Goal: Complete application form

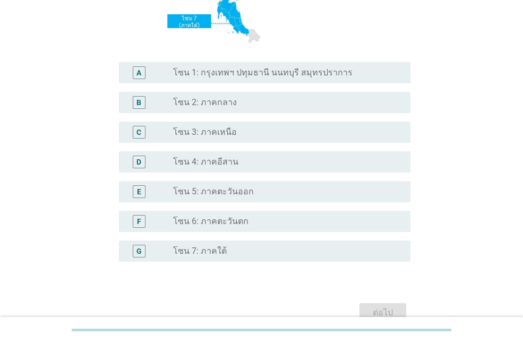
scroll to position [212, 0]
click at [244, 164] on div "radio_button_unchecked โซน 4: ภาคอีสาน" at bounding box center [283, 161] width 220 height 11
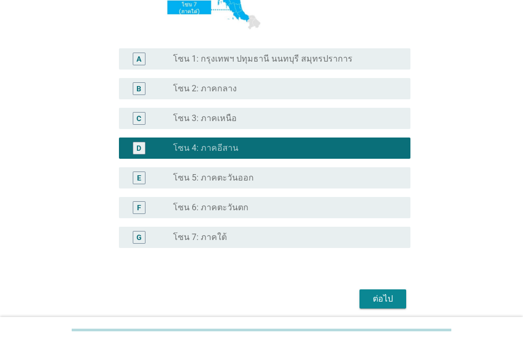
scroll to position [267, 0]
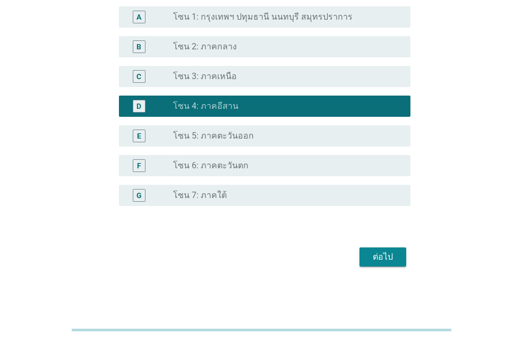
click at [388, 253] on div "ต่อไป" at bounding box center [383, 257] width 30 height 13
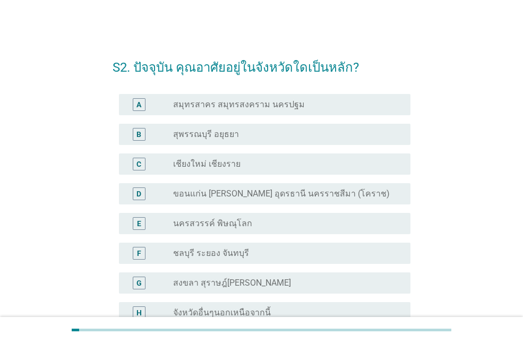
scroll to position [53, 0]
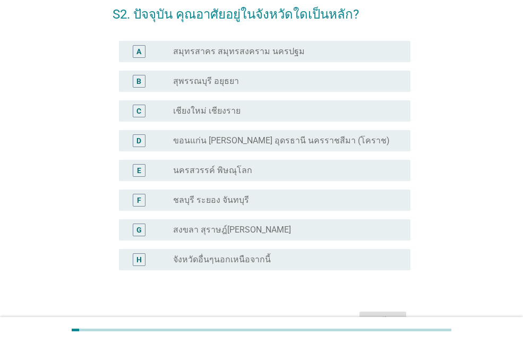
click at [270, 138] on label "ขอนแก่น [PERSON_NAME] อุดรธานี นครราชสีมา (โคราช)" at bounding box center [281, 140] width 217 height 11
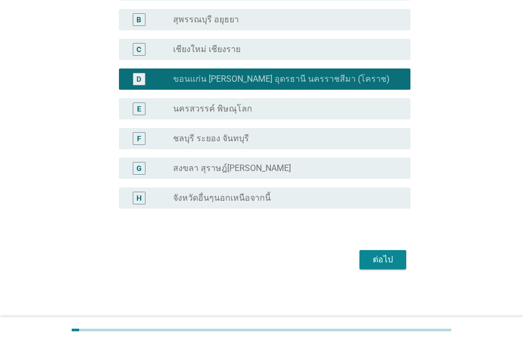
scroll to position [117, 0]
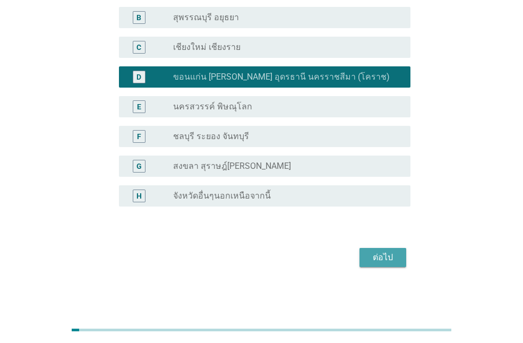
click at [386, 259] on div "ต่อไป" at bounding box center [383, 257] width 30 height 13
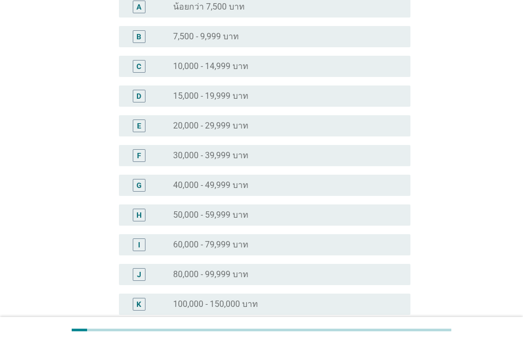
scroll to position [0, 0]
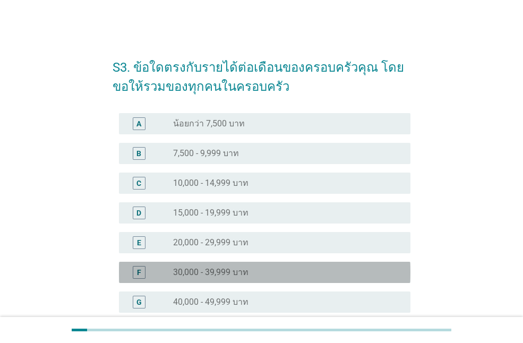
click at [282, 273] on div "radio_button_unchecked 30,000 - 39,999 บาท" at bounding box center [283, 272] width 220 height 11
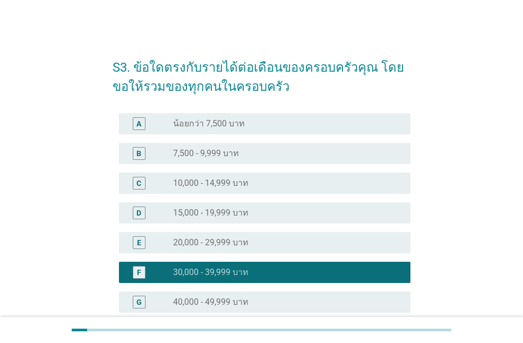
scroll to position [285, 0]
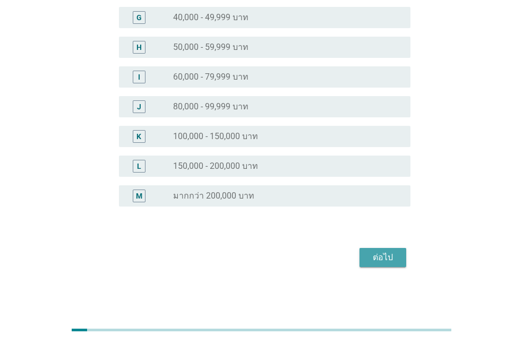
click at [382, 261] on div "ต่อไป" at bounding box center [383, 257] width 30 height 13
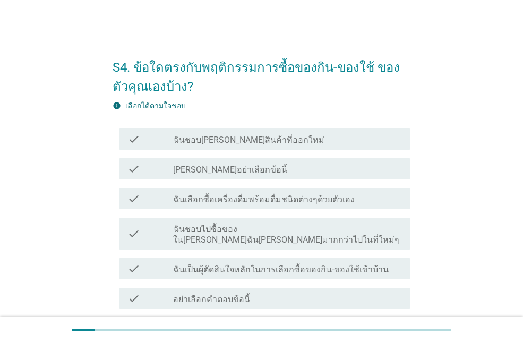
click at [252, 227] on label "ฉันชอบไปซื้อของใน[PERSON_NAME]ฉัน[PERSON_NAME]มากกว่าไปในที่ใหม่ๆ" at bounding box center [287, 234] width 229 height 21
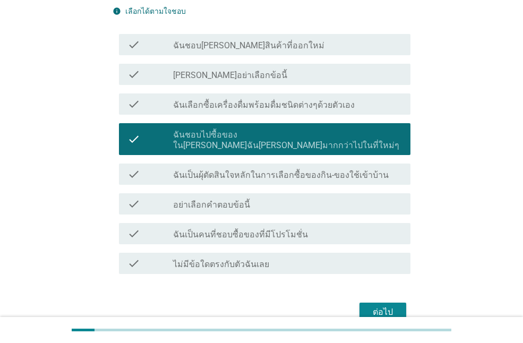
scroll to position [106, 0]
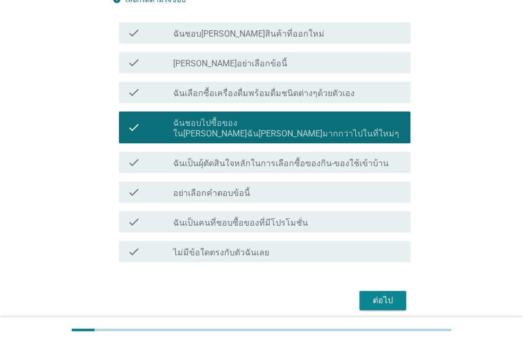
click at [284, 158] on label "ฉันเป็นผุ้ตัดสินใจหลักในการเลือกซื้อของกิน-ของใช้เข้าบ้าน" at bounding box center [281, 163] width 216 height 11
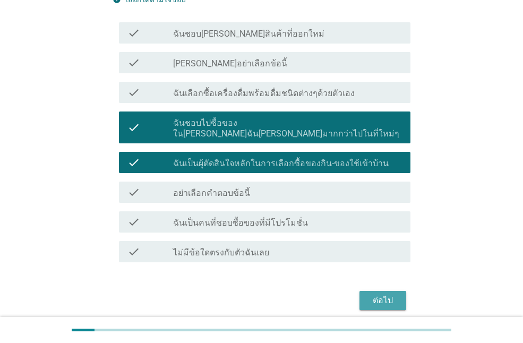
click at [381, 294] on div "ต่อไป" at bounding box center [383, 300] width 30 height 13
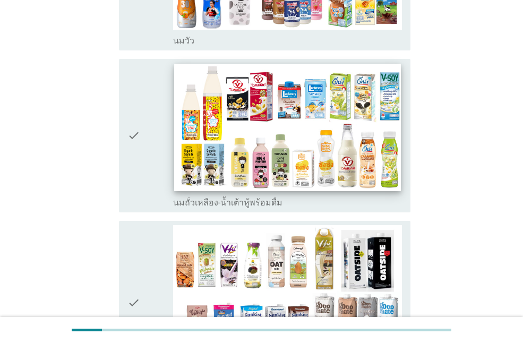
scroll to position [319, 0]
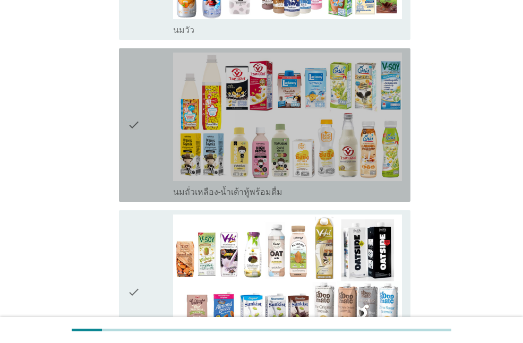
click at [147, 97] on div "check" at bounding box center [150, 125] width 46 height 145
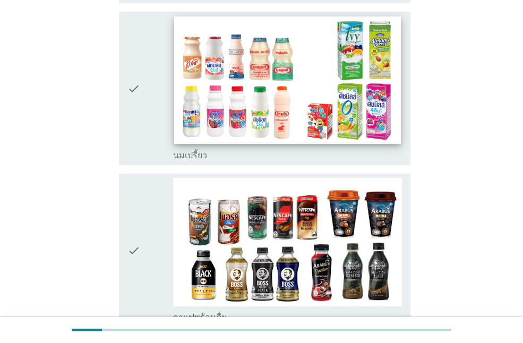
scroll to position [690, 0]
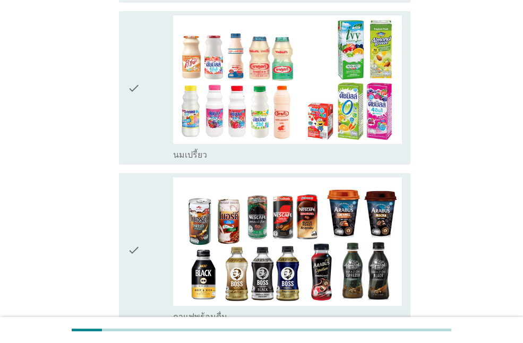
click at [149, 204] on div "check" at bounding box center [150, 249] width 46 height 145
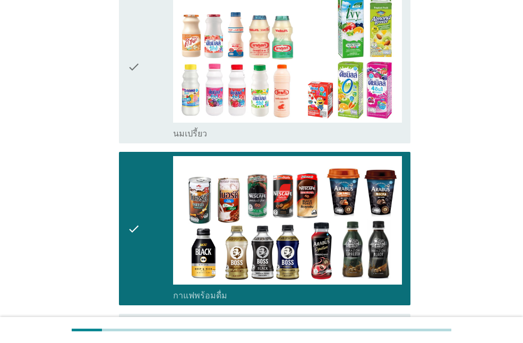
scroll to position [1009, 0]
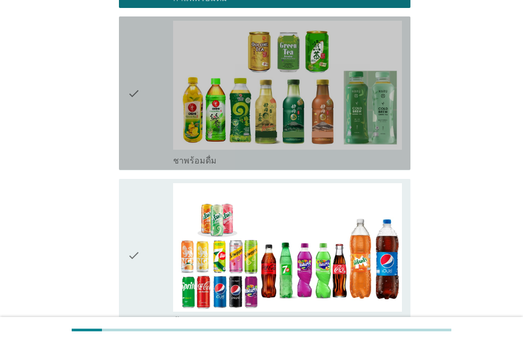
click at [144, 68] on div "check" at bounding box center [150, 93] width 46 height 145
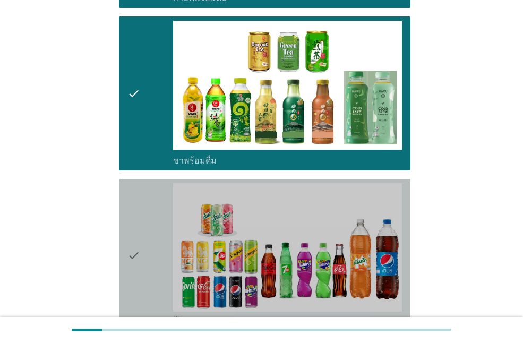
click at [147, 207] on div "check" at bounding box center [150, 255] width 46 height 145
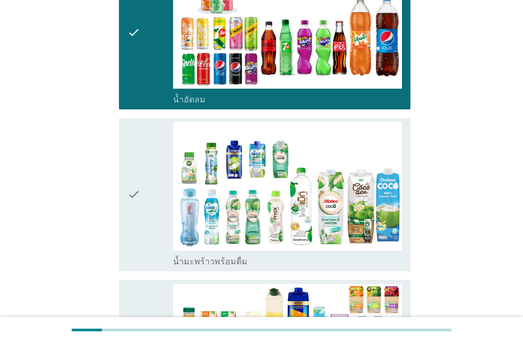
scroll to position [1274, 0]
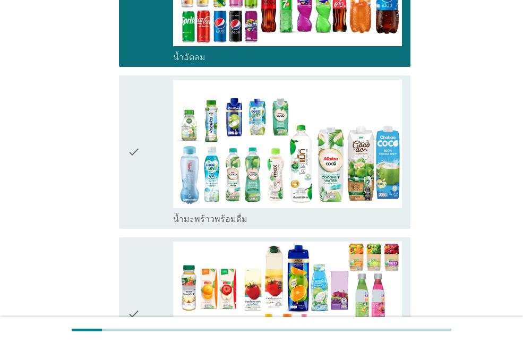
click at [150, 122] on div "check" at bounding box center [150, 152] width 46 height 145
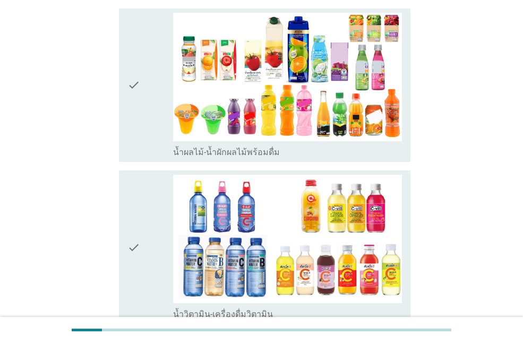
scroll to position [1487, 0]
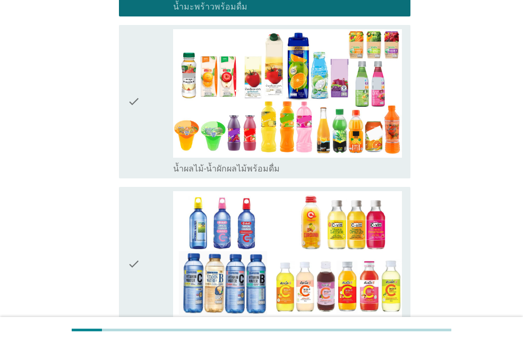
click at [157, 80] on div "check" at bounding box center [150, 101] width 46 height 145
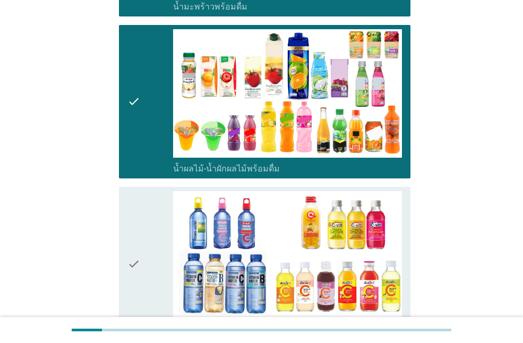
click at [156, 208] on div "check" at bounding box center [150, 263] width 46 height 145
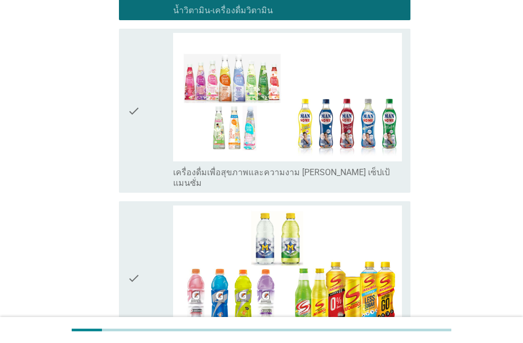
scroll to position [1965, 0]
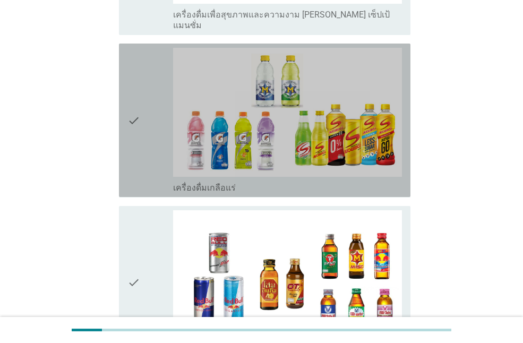
click at [141, 93] on div "check" at bounding box center [150, 120] width 46 height 145
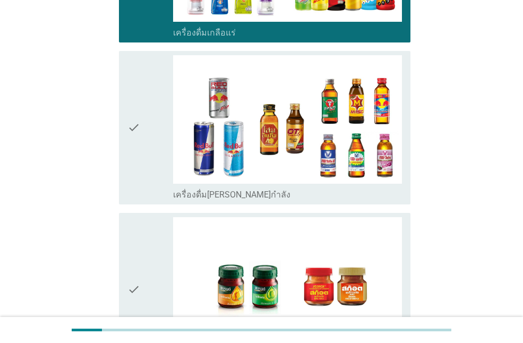
scroll to position [2124, 0]
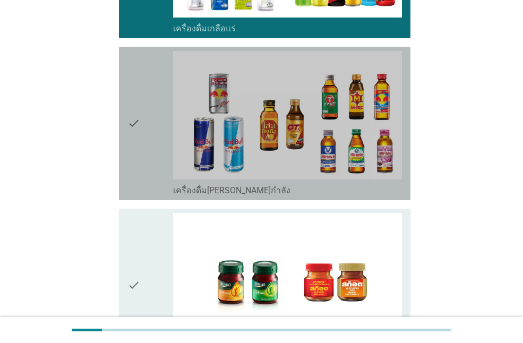
click at [151, 87] on div "check" at bounding box center [150, 123] width 46 height 145
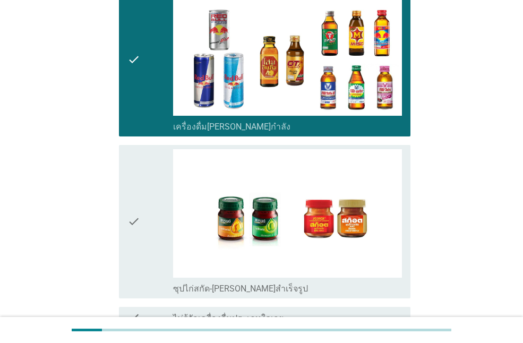
scroll to position [2256, 0]
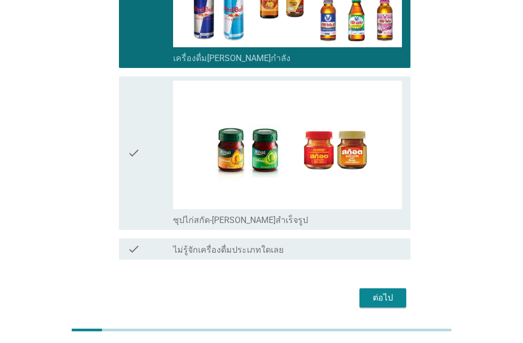
click at [392, 292] on div "ต่อไป" at bounding box center [383, 298] width 30 height 13
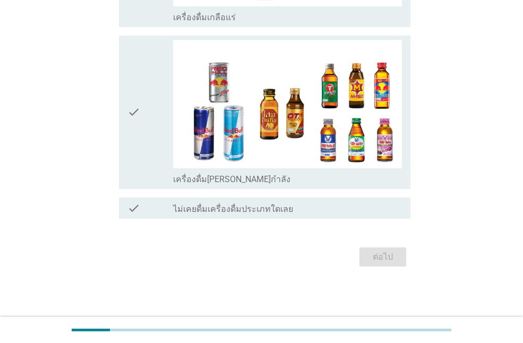
scroll to position [0, 0]
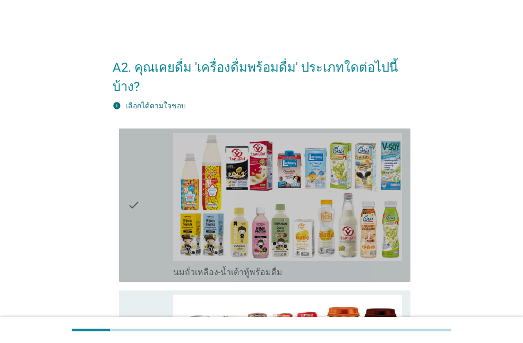
click at [140, 184] on icon "check" at bounding box center [133, 205] width 13 height 145
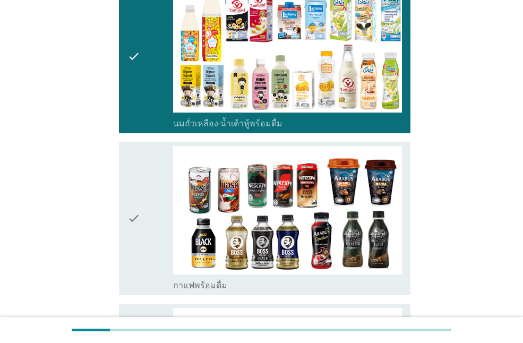
scroll to position [159, 0]
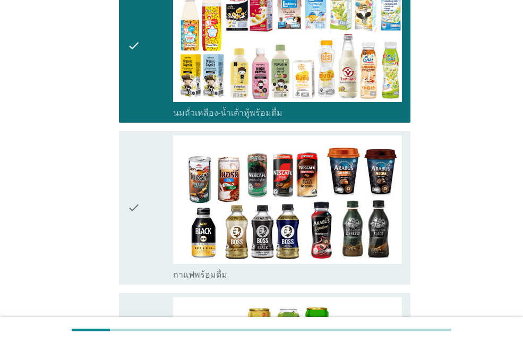
click at [149, 203] on div "check" at bounding box center [150, 207] width 46 height 145
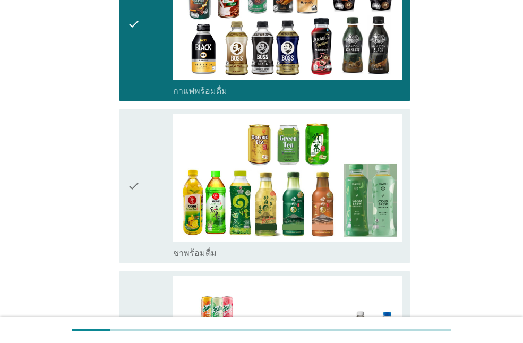
scroll to position [372, 0]
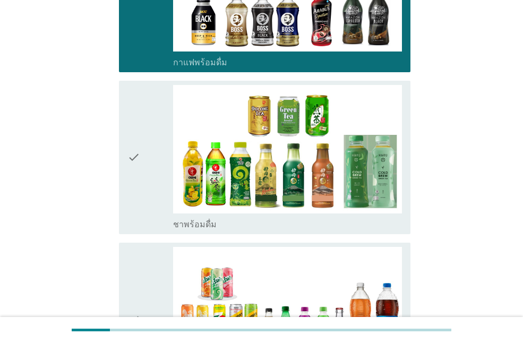
click at [141, 140] on div "check" at bounding box center [150, 157] width 46 height 145
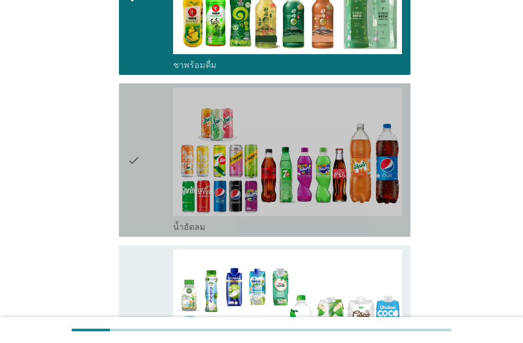
click at [149, 156] on div "check" at bounding box center [150, 160] width 46 height 145
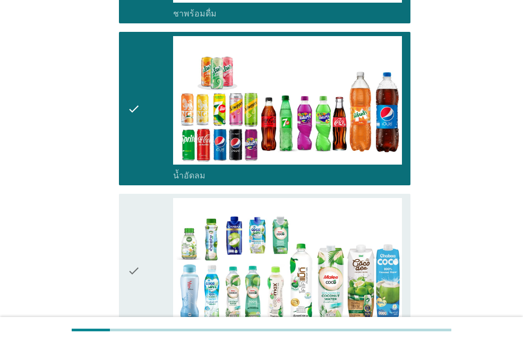
scroll to position [690, 0]
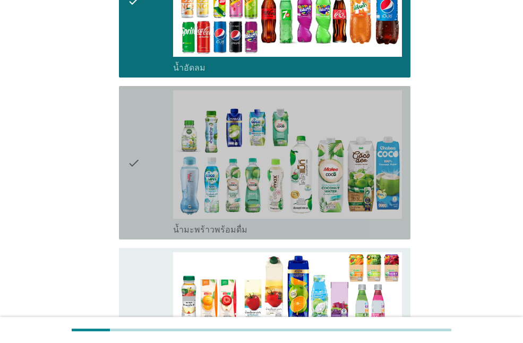
click at [149, 155] on div "check" at bounding box center [150, 162] width 46 height 145
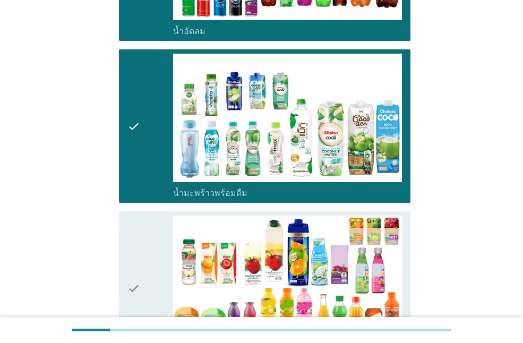
scroll to position [850, 0]
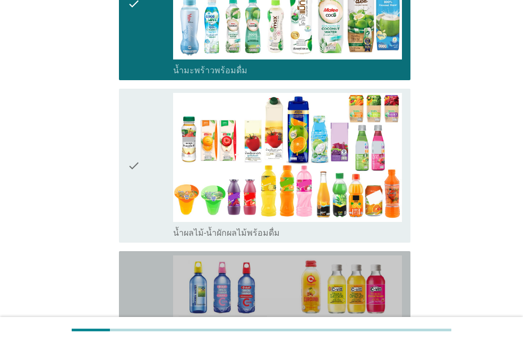
click at [157, 276] on div "check" at bounding box center [150, 327] width 46 height 145
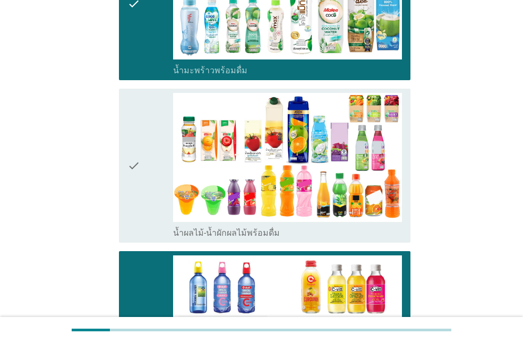
click at [162, 165] on div "check" at bounding box center [150, 165] width 46 height 145
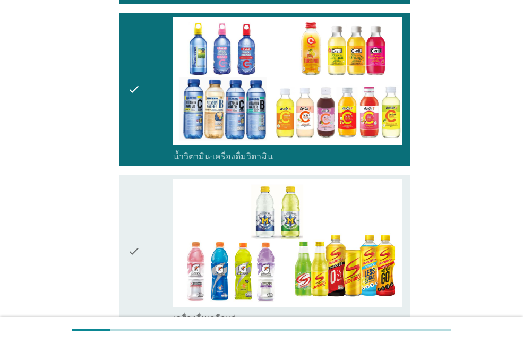
scroll to position [1168, 0]
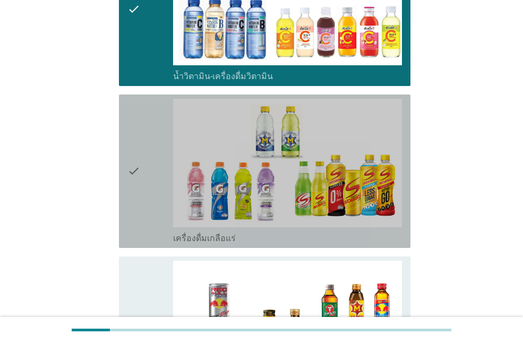
click at [143, 144] on div "check" at bounding box center [150, 171] width 46 height 145
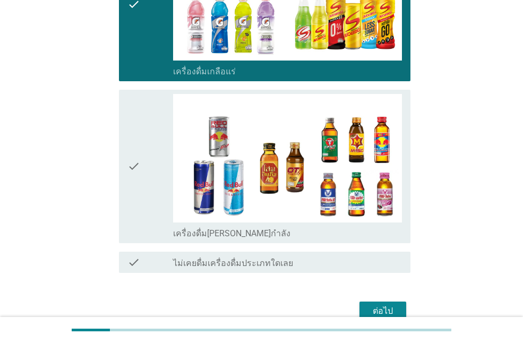
scroll to position [1370, 0]
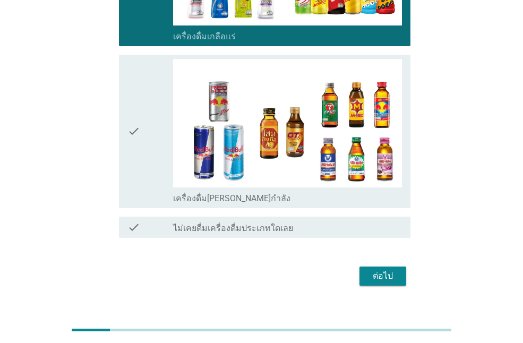
click at [151, 155] on div "check" at bounding box center [150, 131] width 46 height 145
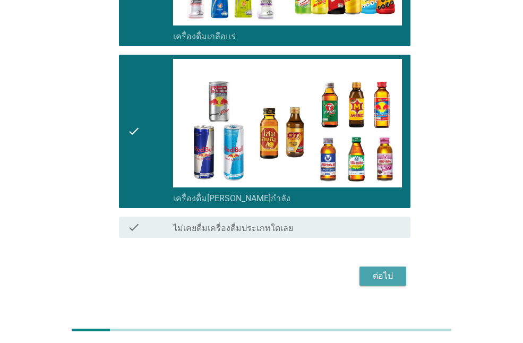
click at [399, 267] on button "ต่อไป" at bounding box center [382, 276] width 47 height 19
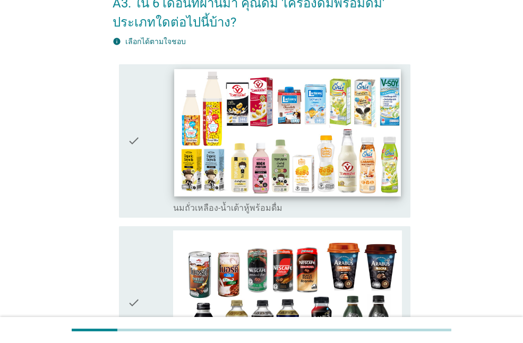
scroll to position [159, 0]
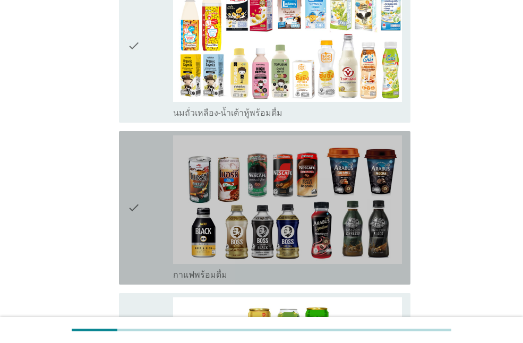
click at [133, 198] on icon "check" at bounding box center [133, 207] width 13 height 145
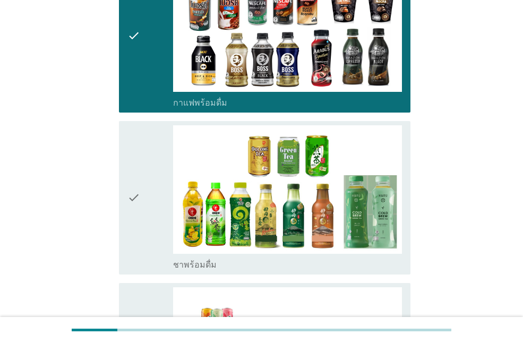
scroll to position [372, 0]
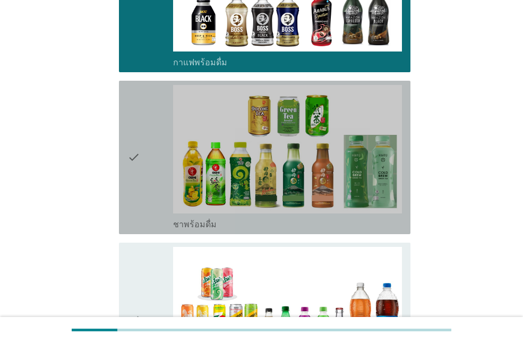
click at [158, 177] on div "check" at bounding box center [150, 157] width 46 height 145
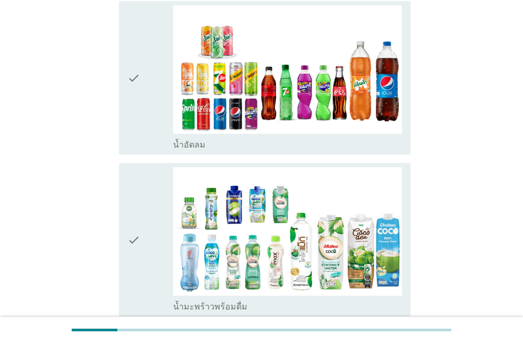
scroll to position [637, 0]
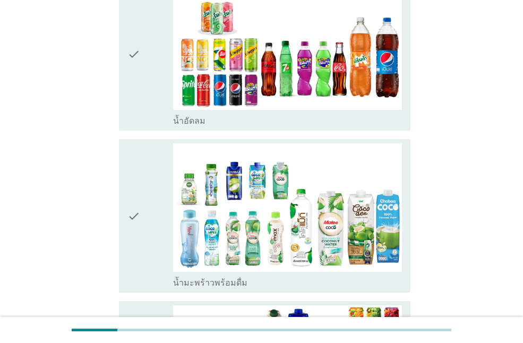
click at [158, 215] on div "check" at bounding box center [150, 215] width 46 height 145
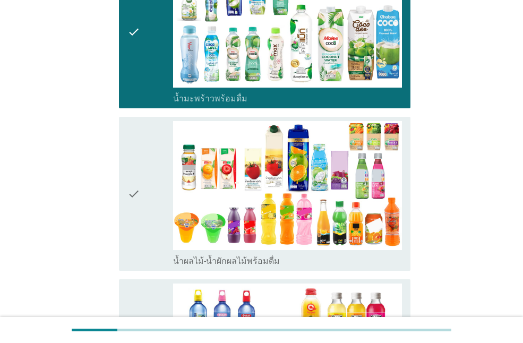
scroll to position [850, 0]
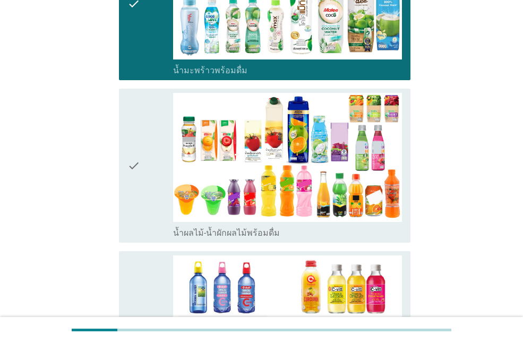
click at [158, 281] on div "check" at bounding box center [150, 327] width 46 height 145
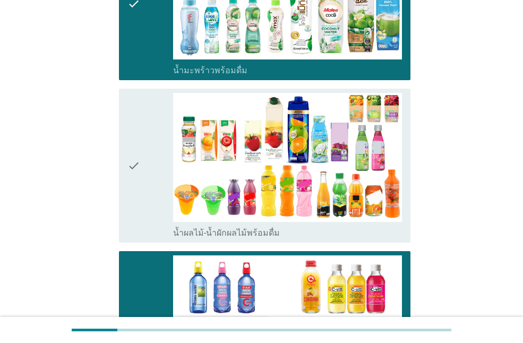
scroll to position [1168, 0]
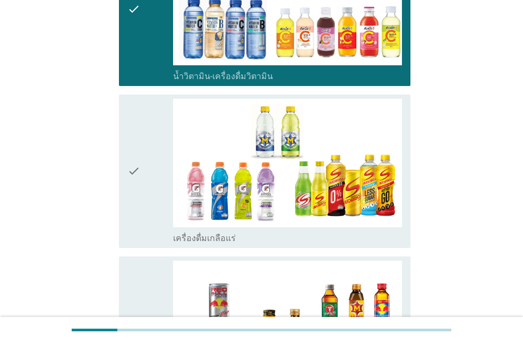
click at [150, 187] on div "check" at bounding box center [150, 171] width 46 height 145
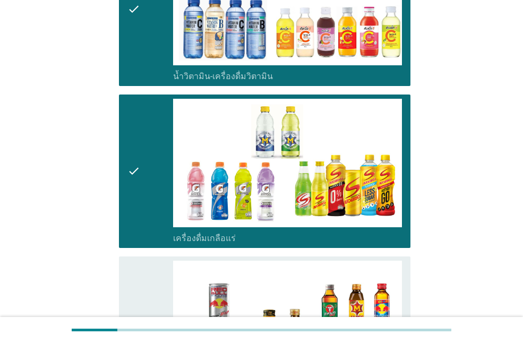
click at [159, 269] on div "check" at bounding box center [150, 333] width 46 height 145
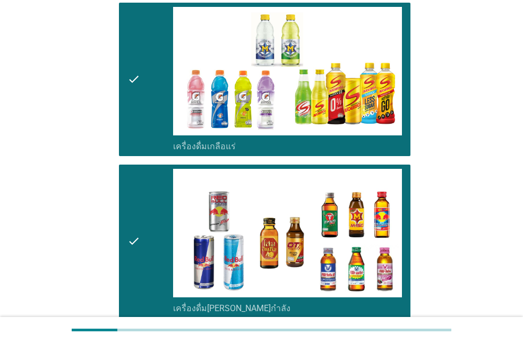
scroll to position [1381, 0]
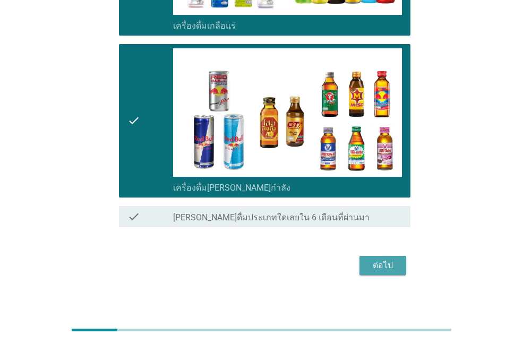
click at [387, 263] on div "ต่อไป" at bounding box center [383, 265] width 30 height 13
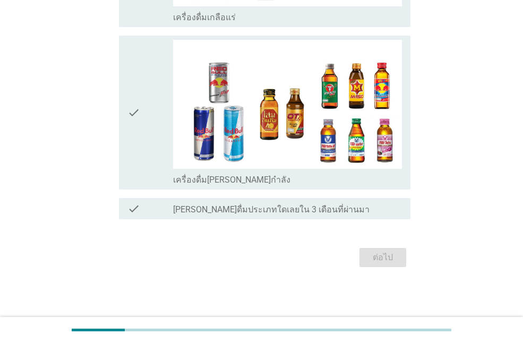
scroll to position [0, 0]
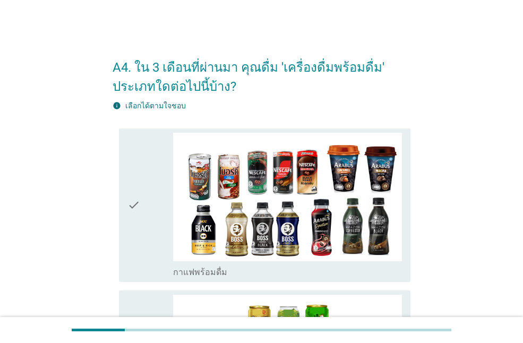
click at [161, 213] on div "check" at bounding box center [150, 205] width 46 height 145
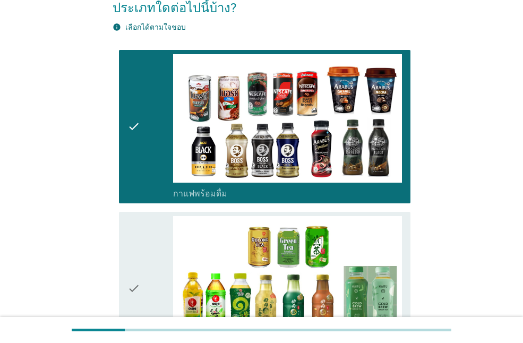
scroll to position [265, 0]
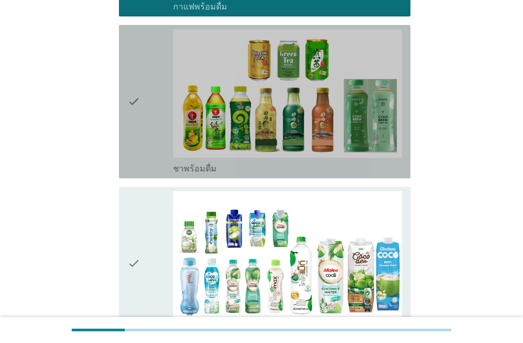
click at [152, 127] on div "check" at bounding box center [150, 101] width 46 height 145
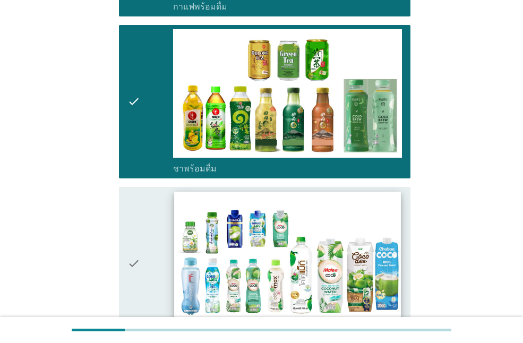
scroll to position [425, 0]
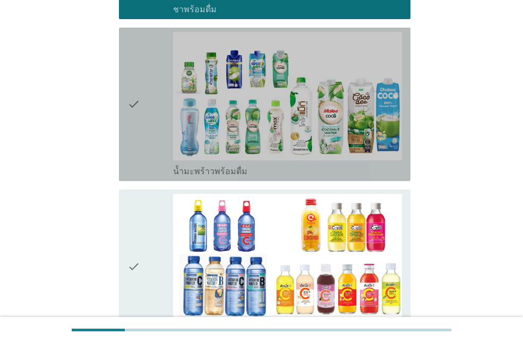
click at [162, 132] on div "check" at bounding box center [150, 104] width 46 height 145
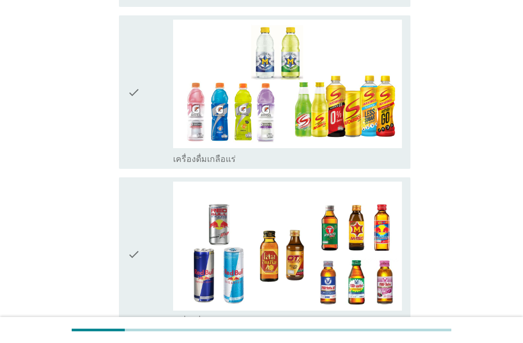
scroll to position [903, 0]
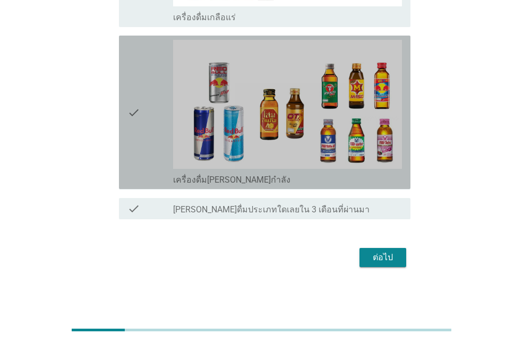
click at [153, 132] on div "check" at bounding box center [150, 112] width 46 height 145
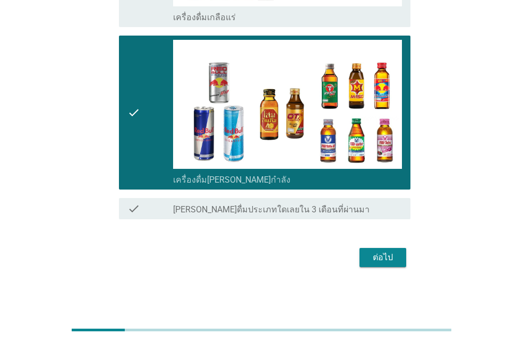
click at [378, 253] on div "ต่อไป" at bounding box center [383, 257] width 30 height 13
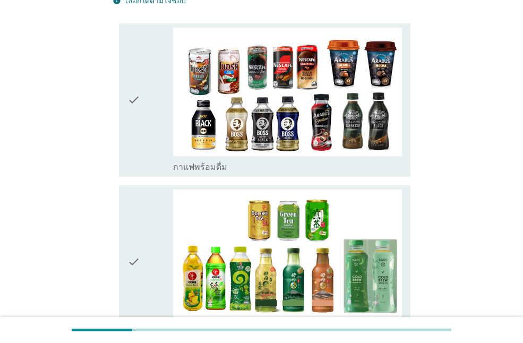
scroll to position [106, 0]
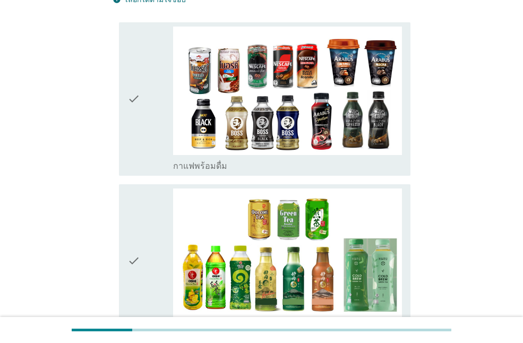
drag, startPoint x: 141, startPoint y: 121, endPoint x: 145, endPoint y: 188, distance: 67.6
click at [141, 121] on div "check" at bounding box center [150, 99] width 46 height 145
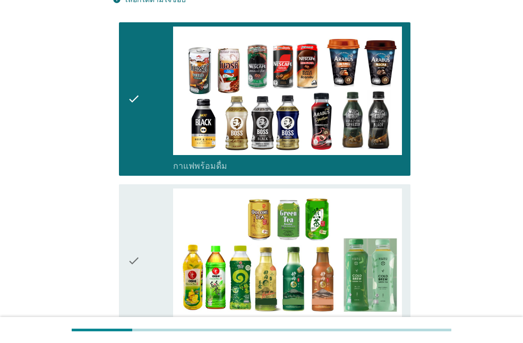
click at [148, 236] on div "check" at bounding box center [150, 260] width 46 height 145
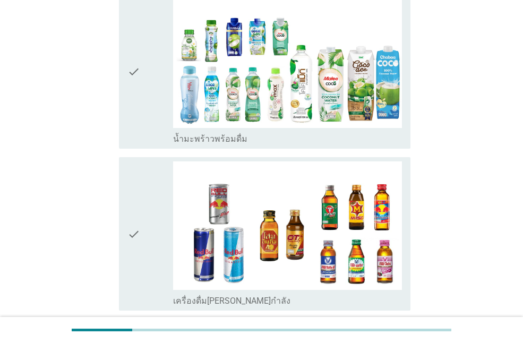
scroll to position [579, 0]
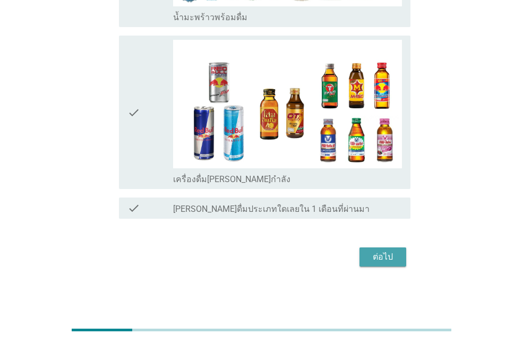
click at [391, 257] on div "ต่อไป" at bounding box center [383, 257] width 30 height 13
